Goal: Information Seeking & Learning: Learn about a topic

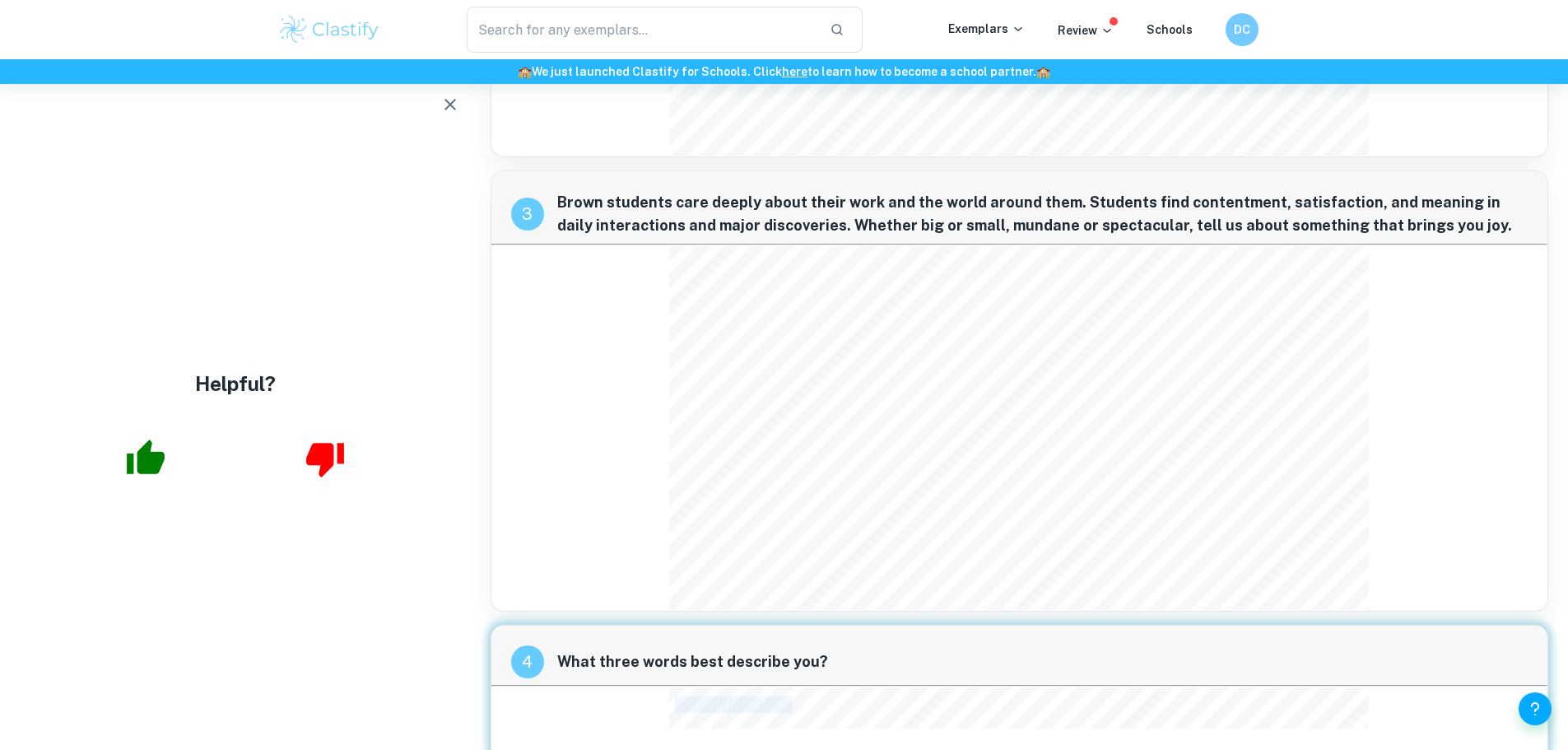
scroll to position [1092, 0]
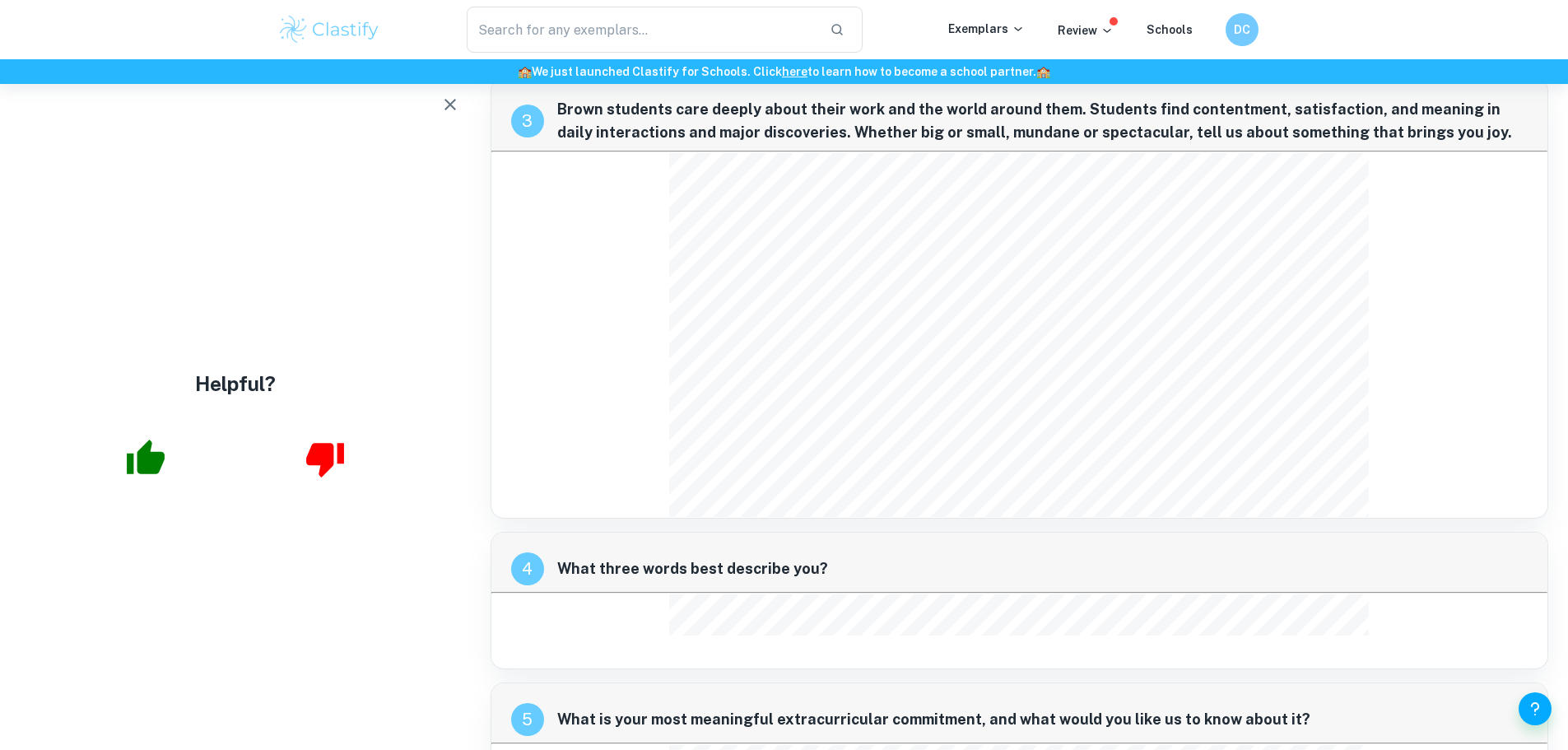
scroll to position [1182, 0]
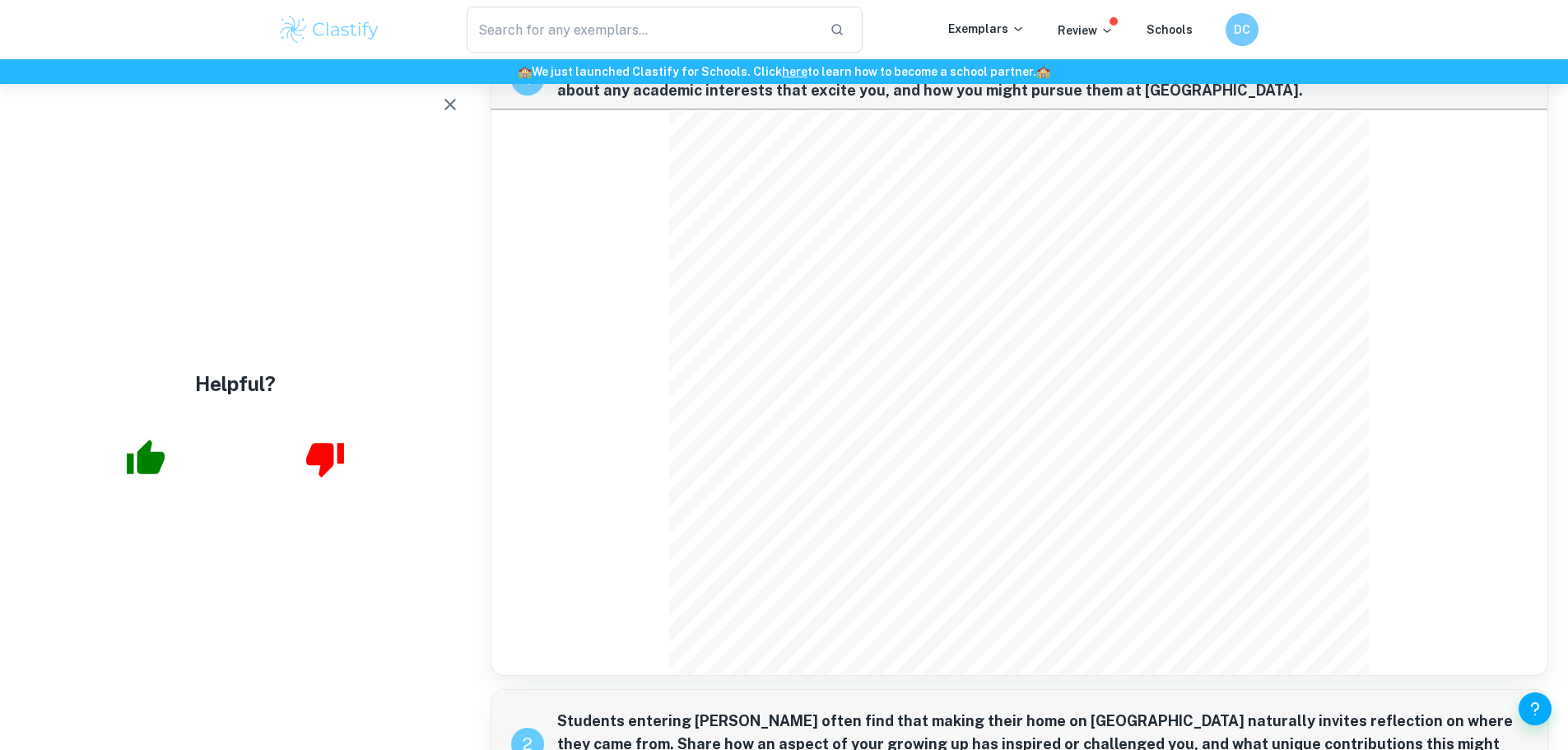
scroll to position [68, 0]
